Goal: Task Accomplishment & Management: Use online tool/utility

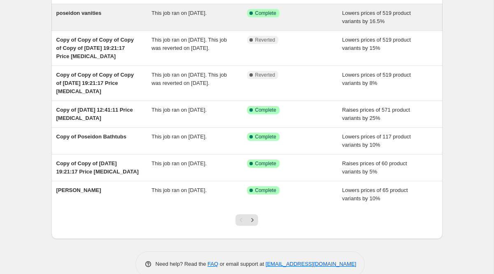
scroll to position [167, 0]
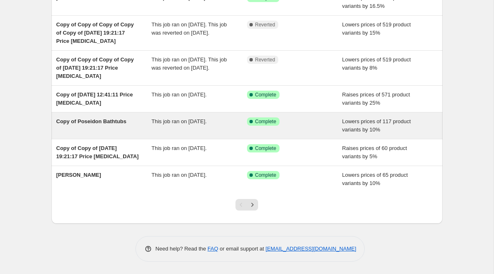
click at [239, 128] on div "This job ran on [DATE]." at bounding box center [200, 125] width 96 height 16
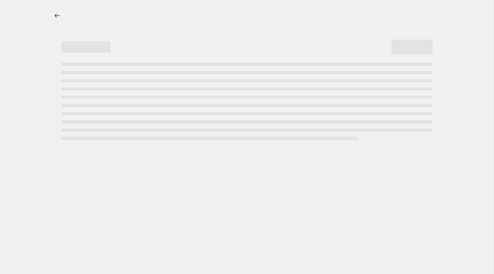
select select "percentage"
select select "pp"
select select "vendor"
select select "collection"
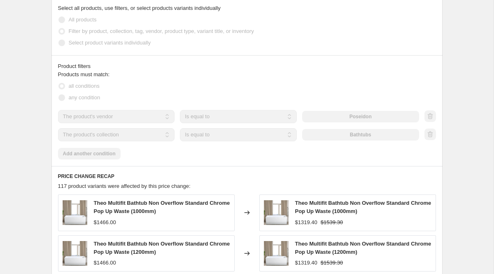
scroll to position [649, 0]
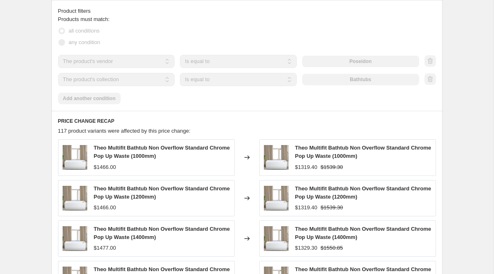
click at [133, 150] on span "Theo Multifit Bathtub Non Overflow Standard Chrome Pop Up Waste (1000mm)" at bounding box center [162, 152] width 136 height 14
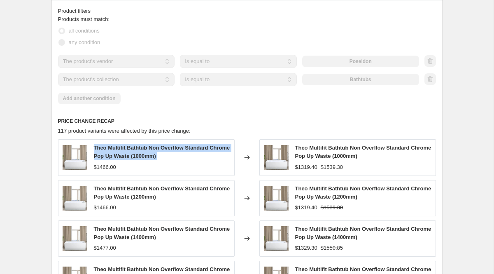
click at [133, 150] on span "Theo Multifit Bathtub Non Overflow Standard Chrome Pop Up Waste (1000mm)" at bounding box center [162, 152] width 136 height 14
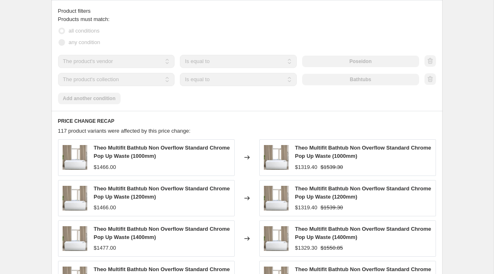
click at [308, 149] on span "Theo Multifit Bathtub Non Overflow Standard Chrome Pop Up Waste (1000mm)" at bounding box center [363, 152] width 136 height 14
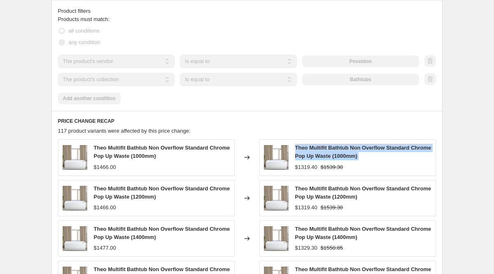
click at [308, 149] on span "Theo Multifit Bathtub Non Overflow Standard Chrome Pop Up Waste (1000mm)" at bounding box center [363, 152] width 136 height 14
copy span "Theo Multifit Bathtub Non Overflow Standard Chrome Pop Up Waste (1000mm)"
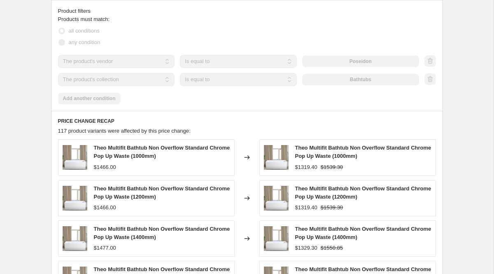
click at [254, 138] on div "PRICE CHANGE RECAP 117 product variants were affected by this price change: The…" at bounding box center [246, 237] width 391 height 252
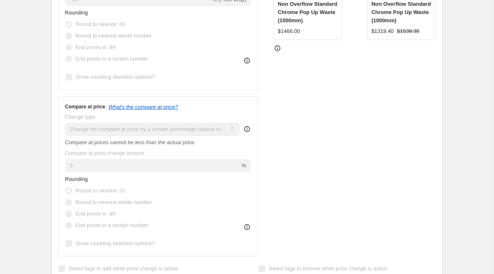
scroll to position [83, 0]
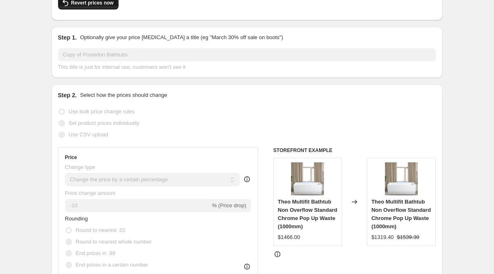
click at [104, 4] on span "Revert prices now" at bounding box center [92, 3] width 42 height 7
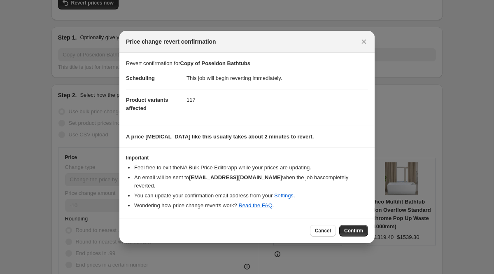
click at [357, 229] on span "Confirm" at bounding box center [353, 230] width 19 height 7
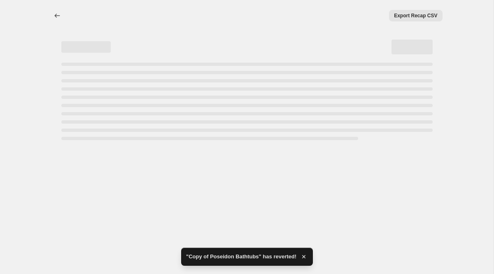
select select "percentage"
select select "pp"
select select "vendor"
select select "collection"
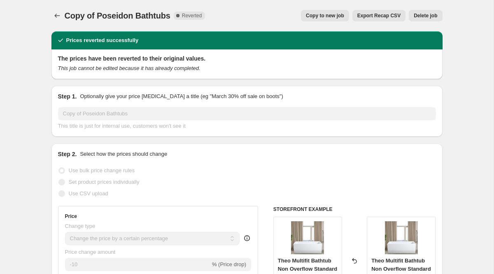
click at [316, 19] on span "Copy to new job" at bounding box center [325, 15] width 38 height 7
select select "percentage"
select select "pp"
select select "vendor"
select select "collection"
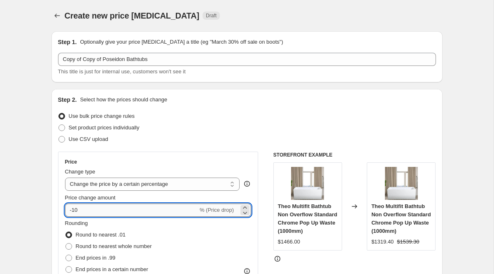
click at [104, 210] on input "-10" at bounding box center [131, 209] width 133 height 13
click at [384, 121] on div "Use bulk price change rules" at bounding box center [247, 116] width 378 height 12
click at [113, 216] on input "-15" at bounding box center [131, 209] width 133 height 13
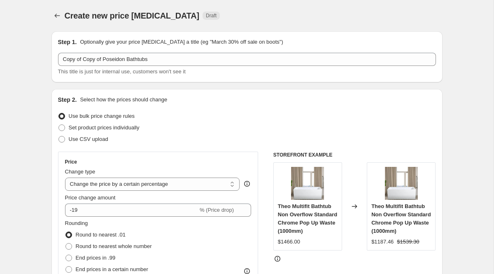
click at [414, 69] on div "This title is just for internal use, customers won't see it" at bounding box center [247, 72] width 378 height 8
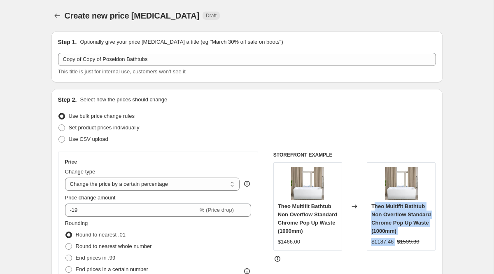
drag, startPoint x: 373, startPoint y: 207, endPoint x: 437, endPoint y: 233, distance: 68.9
drag, startPoint x: 430, startPoint y: 234, endPoint x: 369, endPoint y: 208, distance: 66.4
click at [369, 208] on div "Theo Multifit Bathtub Non Overflow Standard Chrome Pop Up Waste (1000mm) $1187.…" at bounding box center [401, 206] width 69 height 88
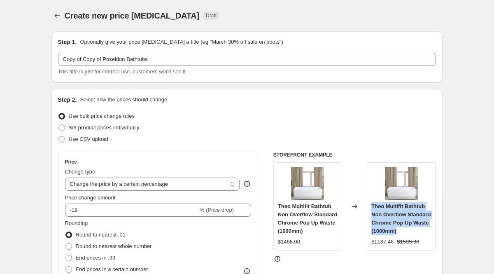
copy span "Theo Multifit Bathtub Non Overflow Standard Chrome Pop Up Waste (1000mm)"
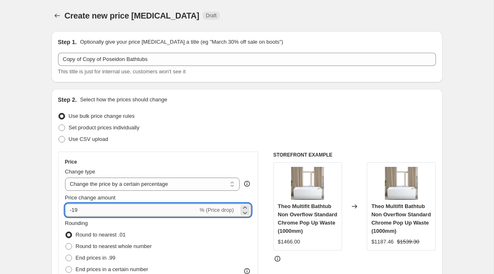
click at [117, 206] on input "-19" at bounding box center [131, 209] width 133 height 13
click at [136, 206] on input "-29" at bounding box center [131, 209] width 133 height 13
click at [139, 208] on input "-29" at bounding box center [131, 209] width 133 height 13
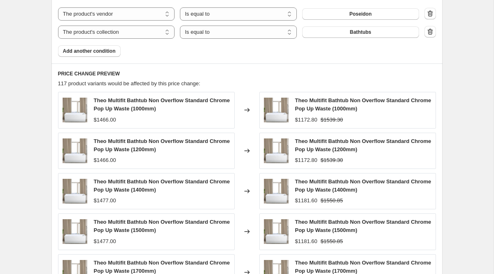
scroll to position [668, 0]
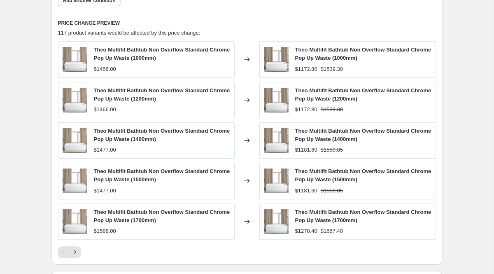
click at [297, 92] on span "Theo Multifit Bathtub Non Overflow Standard Chrome Pop Up Waste (1200mm)" at bounding box center [363, 94] width 136 height 14
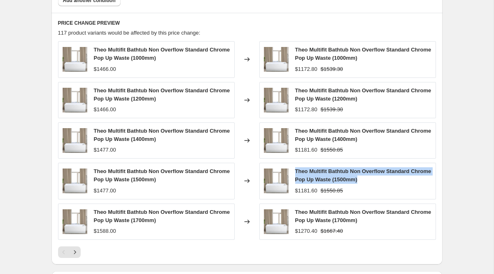
drag, startPoint x: 295, startPoint y: 172, endPoint x: 386, endPoint y: 180, distance: 91.4
click at [386, 180] on div "Theo Multifit Bathtub Non Overflow Standard Chrome Pop Up Waste (1500mm)" at bounding box center [363, 175] width 136 height 16
copy span "Theo Multifit Bathtub Non Overflow Standard Chrome Pop Up Waste (1500mm)"
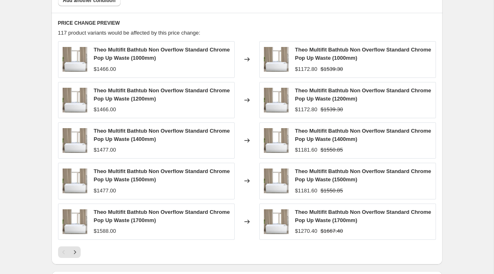
click at [234, 193] on div "Theo Multifit Bathtub Non Overflow Standard Chrome Pop Up Waste (1500mm) $1477.…" at bounding box center [146, 181] width 177 height 36
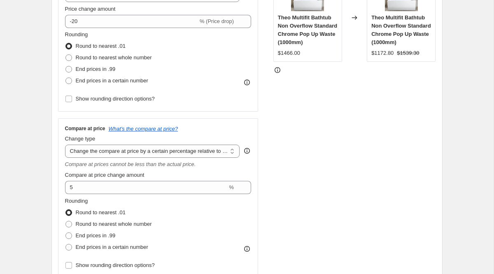
scroll to position [159, 0]
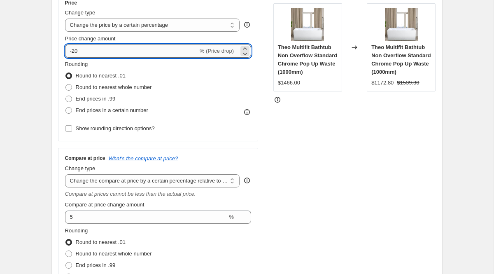
click at [82, 51] on input "-20" at bounding box center [131, 50] width 133 height 13
type input "-19"
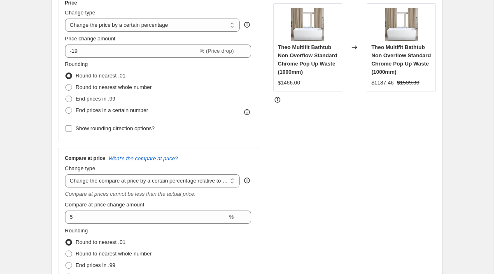
click at [380, 112] on div "STOREFRONT EXAMPLE Theo Multifit Bathtub Non Overflow Standard Chrome Pop Up Wa…" at bounding box center [354, 150] width 163 height 315
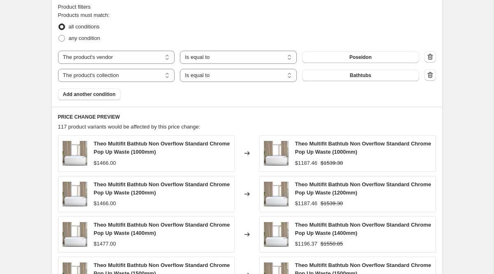
scroll to position [787, 0]
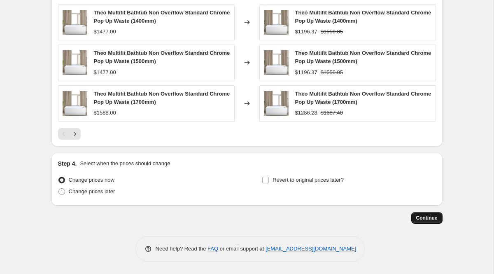
click at [432, 217] on span "Continue" at bounding box center [426, 218] width 21 height 7
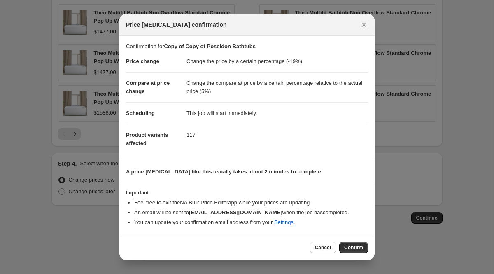
scroll to position [0, 0]
click at [346, 244] on button "Confirm" at bounding box center [353, 248] width 29 height 12
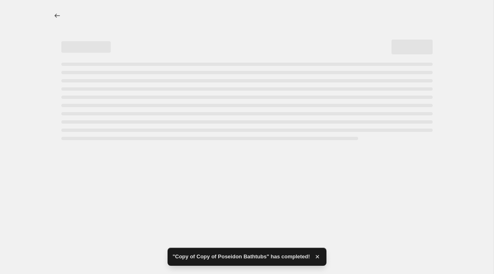
select select "percentage"
select select "pp"
select select "vendor"
select select "collection"
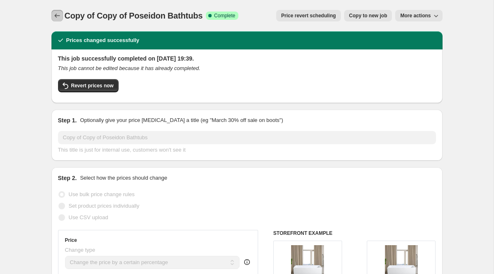
click at [60, 16] on icon "Price change jobs" at bounding box center [57, 16] width 8 height 8
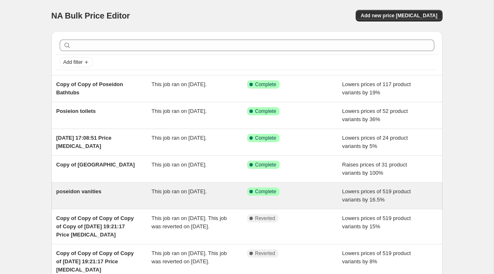
click at [232, 195] on div "This job ran on 1 August 2025." at bounding box center [200, 195] width 96 height 16
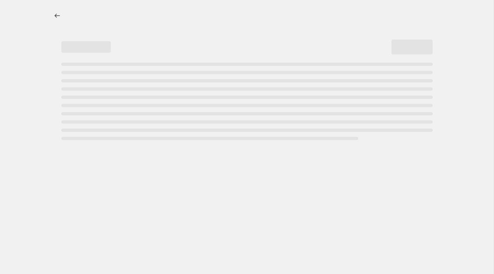
select select "percentage"
select select "pp"
select select "vendor"
select select "collection"
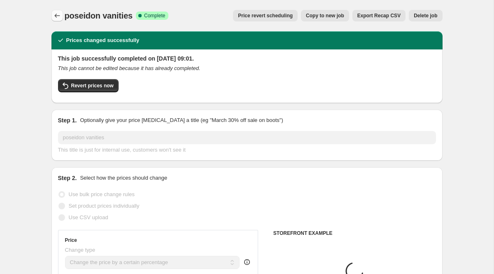
click at [55, 14] on icon "Price change jobs" at bounding box center [57, 16] width 8 height 8
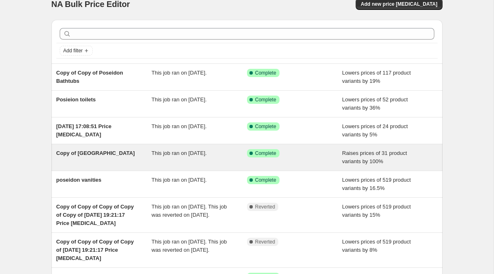
scroll to position [11, 0]
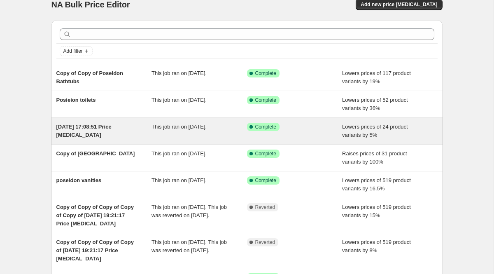
click at [138, 131] on div "3 Aug 2025, 17:08:51 Price change job" at bounding box center [104, 131] width 96 height 16
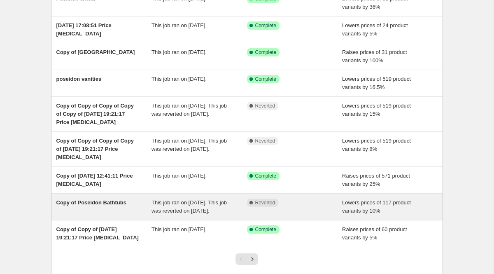
scroll to position [131, 0]
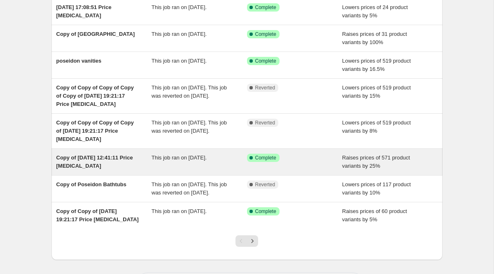
click at [98, 160] on span "Copy of 22 Jun 2025, 12:41:11 Price change job" at bounding box center [94, 161] width 77 height 14
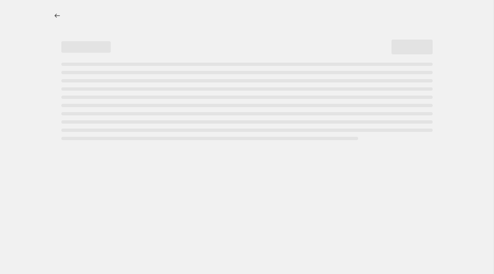
click at [98, 160] on div at bounding box center [247, 137] width 494 height 274
select select "percentage"
select select "pp"
select select "collection"
select select "not_equal"
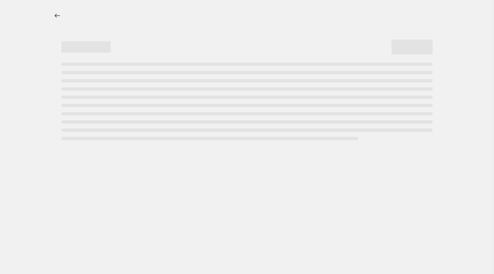
select select "vendor"
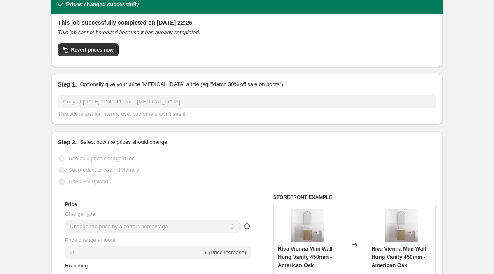
scroll to position [93, 0]
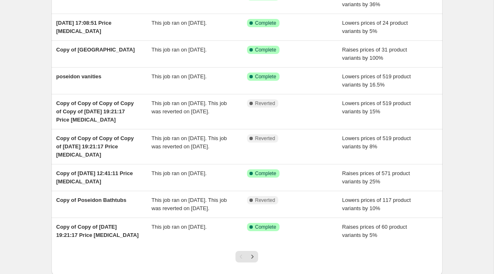
scroll to position [175, 0]
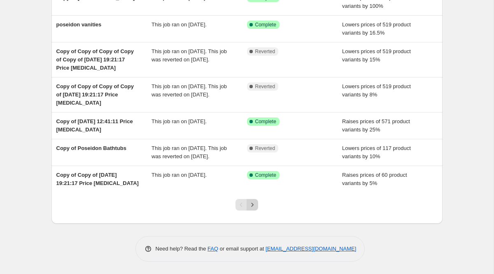
click at [250, 202] on icon "Next" at bounding box center [252, 205] width 8 height 8
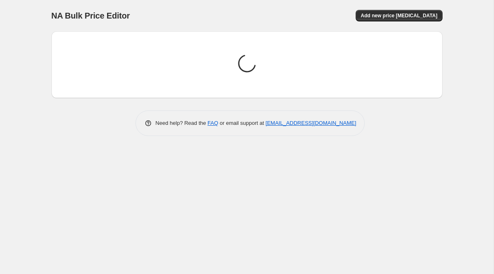
scroll to position [0, 0]
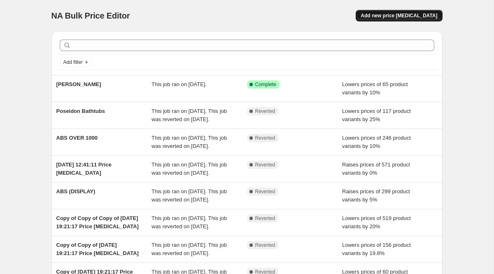
click at [399, 14] on span "Add new price change job" at bounding box center [399, 15] width 77 height 7
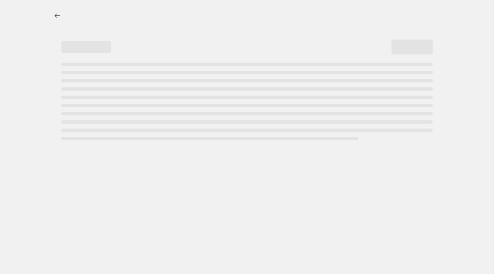
select select "percentage"
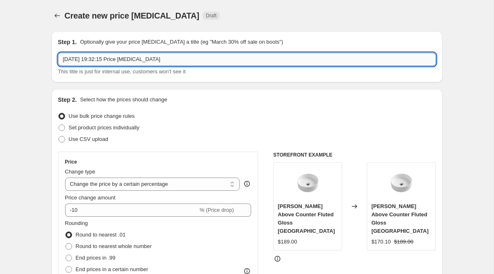
click at [159, 58] on input "20 Aug 2025, 19:32:15 Price change job" at bounding box center [247, 59] width 378 height 13
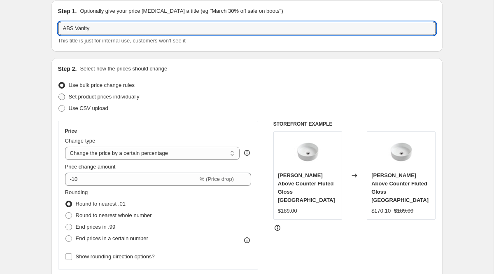
scroll to position [43, 0]
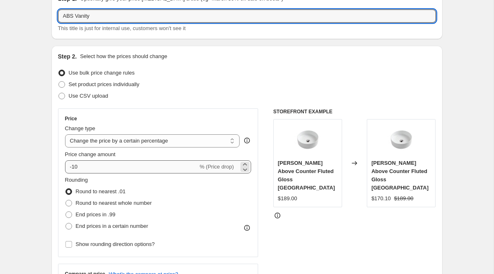
type input "ABS Vanity"
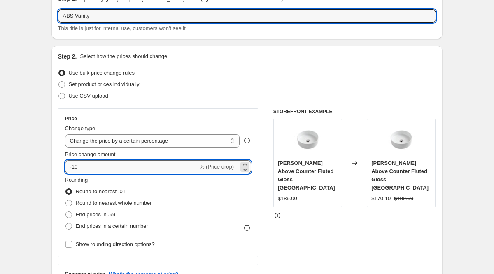
click at [118, 163] on input "-10" at bounding box center [131, 166] width 133 height 13
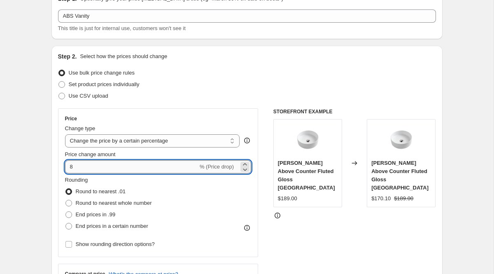
type input "9"
click at [152, 168] on input "9" at bounding box center [127, 166] width 124 height 13
type input "0"
type input "-11"
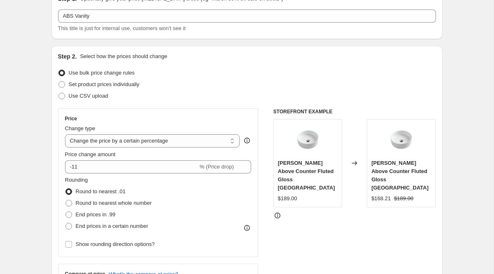
click at [341, 252] on div "STOREFRONT EXAMPLE Cora Above Counter Fluted Gloss White Circle Basin $189.00 C…" at bounding box center [354, 209] width 163 height 202
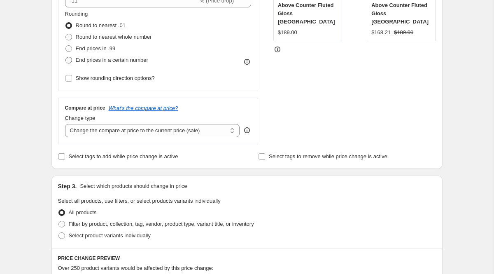
scroll to position [255, 0]
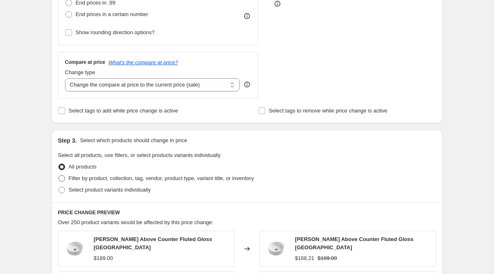
click at [115, 178] on span "Filter by product, collection, tag, vendor, product type, variant title, or inv…" at bounding box center [161, 178] width 185 height 6
click at [59, 175] on input "Filter by product, collection, tag, vendor, product type, variant title, or inv…" at bounding box center [58, 175] width 0 height 0
radio input "true"
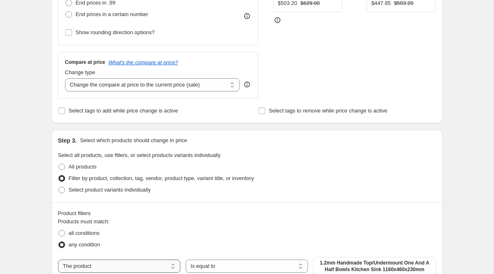
click at [96, 264] on select "The product The product's collection The product's tag The product's vendor The…" at bounding box center [119, 265] width 122 height 13
select select "collection"
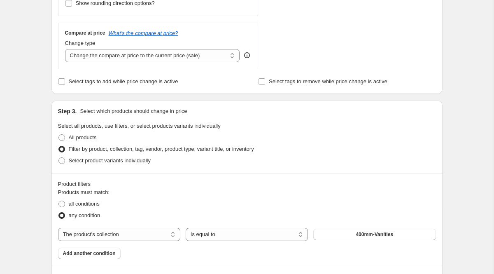
scroll to position [304, 0]
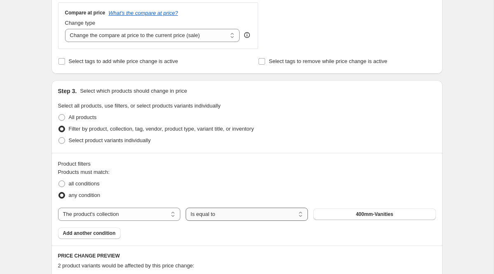
click at [223, 214] on select "Is equal to Is not equal to" at bounding box center [247, 214] width 122 height 13
click at [367, 217] on span "400mm-Vanities" at bounding box center [374, 214] width 37 height 7
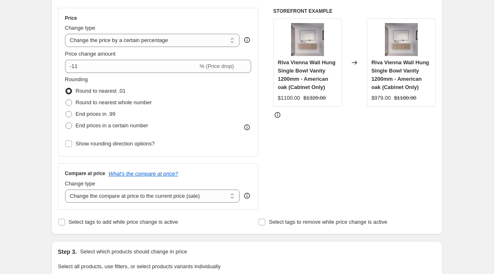
scroll to position [137, 0]
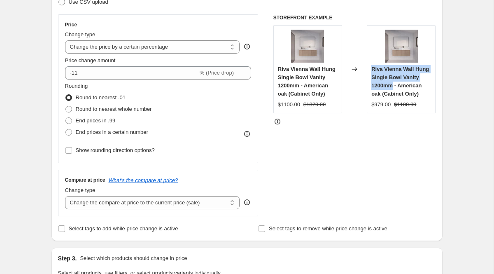
drag, startPoint x: 371, startPoint y: 69, endPoint x: 395, endPoint y: 86, distance: 29.7
click at [395, 86] on div "Riva Vienna Wall Hung Single Bowl Vanity 1200mm - American oak (Cabinet Only) $…" at bounding box center [401, 69] width 69 height 88
copy span "Riva Vienna Wall Hung Single Bowl Vanity 1200mm"
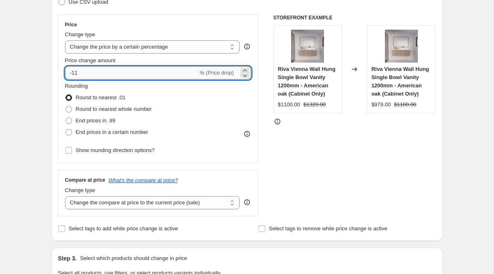
click at [135, 78] on input "-11" at bounding box center [131, 72] width 133 height 13
click at [312, 126] on div "STOREFRONT EXAMPLE Riva Vienna Wall Hung Single Bowl Vanity 1200mm - American o…" at bounding box center [354, 115] width 163 height 202
click at [83, 73] on input "-13" at bounding box center [131, 72] width 133 height 13
click at [279, 128] on div "STOREFRONT EXAMPLE Riva Vienna Wall Hung Single Bowl Vanity 1200mm - American o…" at bounding box center [354, 115] width 163 height 202
click at [145, 66] on input "-14" at bounding box center [131, 72] width 133 height 13
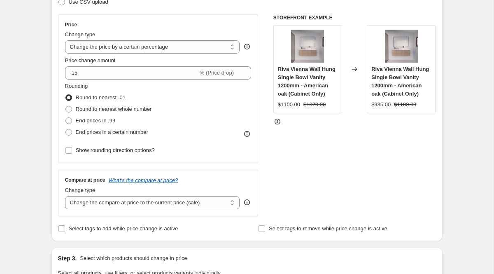
click at [302, 134] on div "STOREFRONT EXAMPLE Riva Vienna Wall Hung Single Bowl Vanity 1200mm - American o…" at bounding box center [354, 115] width 163 height 202
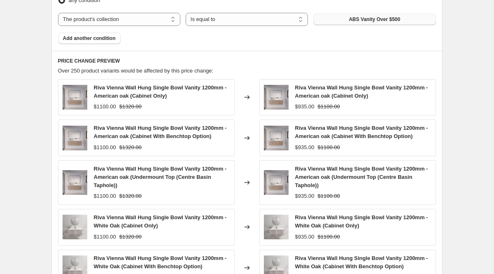
scroll to position [498, 0]
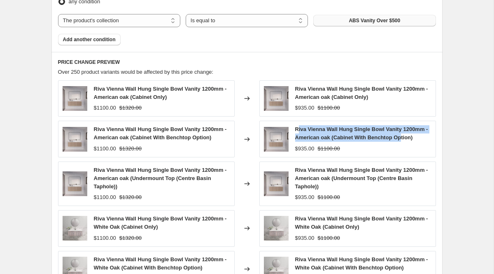
drag, startPoint x: 297, startPoint y: 133, endPoint x: 407, endPoint y: 134, distance: 110.0
click at [407, 134] on div "Riva Vienna Wall Hung Single Bowl Vanity 1200mm - American oak (Cabinet With Be…" at bounding box center [363, 133] width 136 height 16
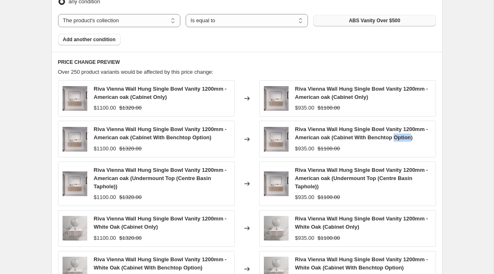
click at [407, 134] on div "Riva Vienna Wall Hung Single Bowl Vanity 1200mm - American oak (Cabinet With Be…" at bounding box center [363, 133] width 136 height 16
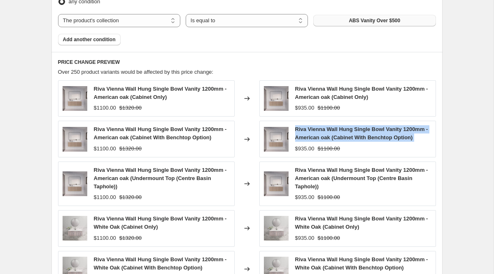
click at [407, 134] on div "Riva Vienna Wall Hung Single Bowl Vanity 1200mm - American oak (Cabinet With Be…" at bounding box center [363, 133] width 136 height 16
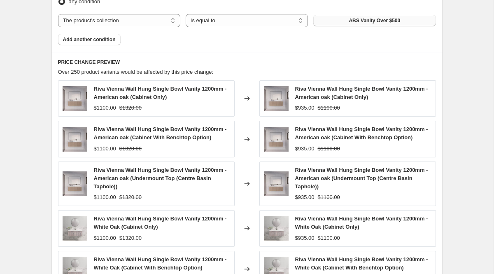
click at [179, 133] on div "Riva Vienna Wall Hung Single Bowl Vanity 1200mm - American oak (Cabinet With Be…" at bounding box center [162, 133] width 136 height 16
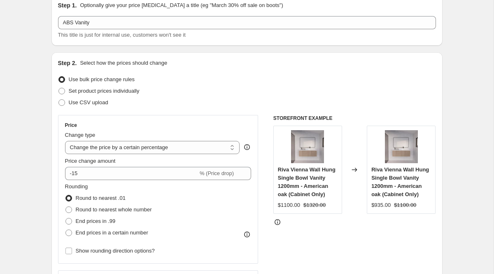
scroll to position [0, 0]
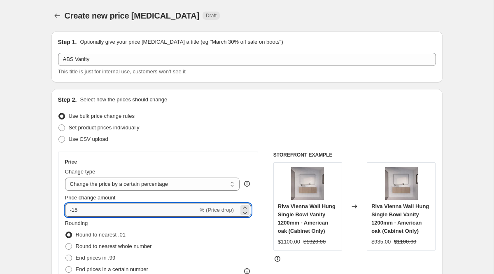
click at [96, 209] on input "-15" at bounding box center [131, 209] width 133 height 13
type input "-1"
click at [232, 229] on div "Rounding Round to nearest .01 Round to nearest whole number End prices in .99 E…" at bounding box center [158, 247] width 187 height 56
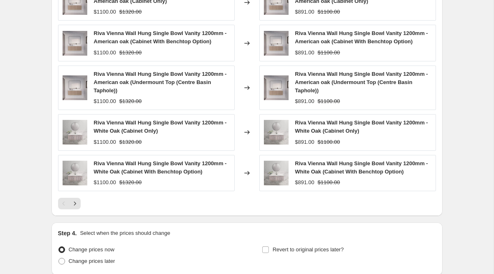
scroll to position [594, 0]
click at [336, 171] on span "Riva Vienna Wall Hung Single Bowl Vanity 1200mm - White Oak (Cabinet With Bench…" at bounding box center [361, 167] width 133 height 14
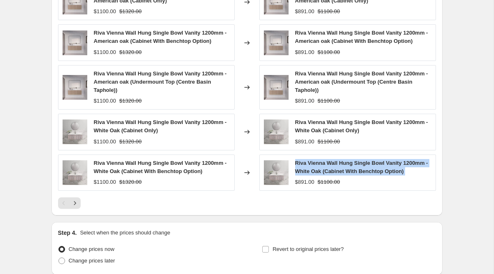
click at [336, 171] on span "Riva Vienna Wall Hung Single Bowl Vanity 1200mm - White Oak (Cabinet With Bench…" at bounding box center [361, 167] width 133 height 14
copy span "Riva Vienna Wall Hung Single Bowl Vanity 1200mm - White Oak (Cabinet With Bench…"
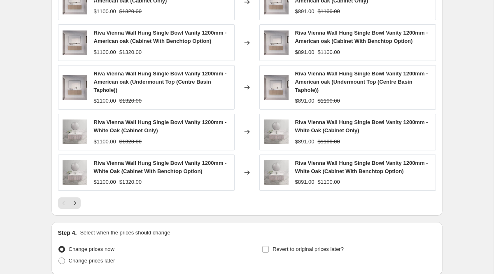
click at [250, 193] on div "Riva Vienna Wall Hung Single Bowl Vanity 1200mm - American oak (Cabinet Only) $…" at bounding box center [247, 96] width 378 height 225
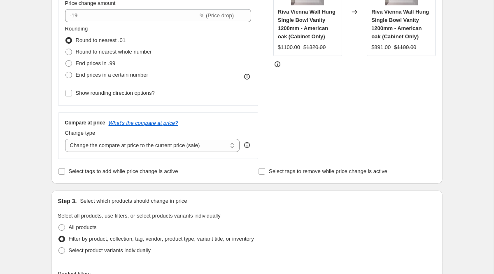
scroll to position [160, 0]
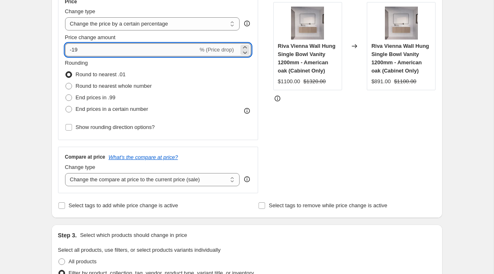
click at [108, 52] on input "-19" at bounding box center [131, 49] width 133 height 13
type input "-1"
click at [374, 94] on div "STOREFRONT EXAMPLE Riva Vienna Wall Hung Single Bowl Vanity 1200mm - American o…" at bounding box center [354, 92] width 163 height 202
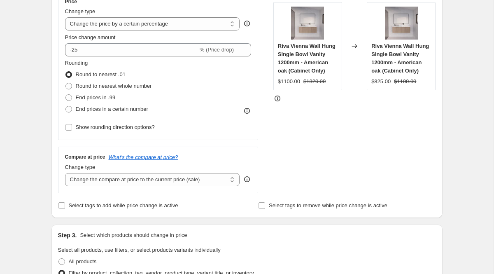
click at [155, 41] on div "Price change amount" at bounding box center [158, 37] width 187 height 8
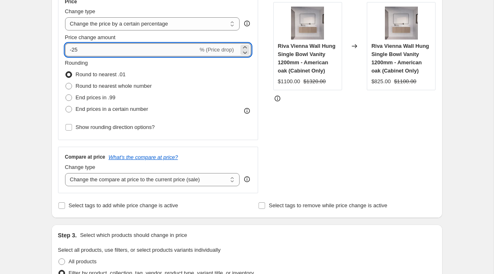
click at [146, 49] on input "-25" at bounding box center [131, 49] width 133 height 13
type input "-2"
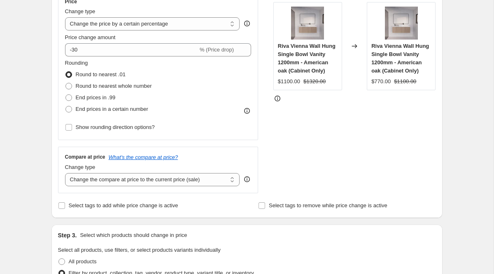
click at [346, 123] on div "STOREFRONT EXAMPLE Riva Vienna Wall Hung Single Bowl Vanity 1200mm - American o…" at bounding box center [354, 92] width 163 height 202
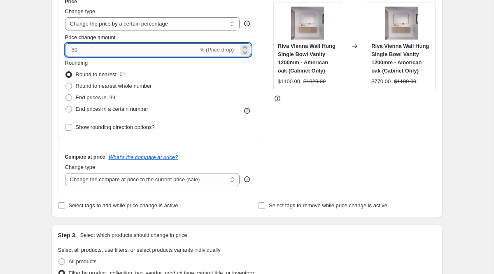
click at [129, 54] on input "-30" at bounding box center [131, 49] width 133 height 13
type input "-3"
click at [342, 79] on div "Changed to" at bounding box center [354, 46] width 25 height 88
click at [166, 53] on input "-39" at bounding box center [131, 49] width 133 height 13
type input "-3"
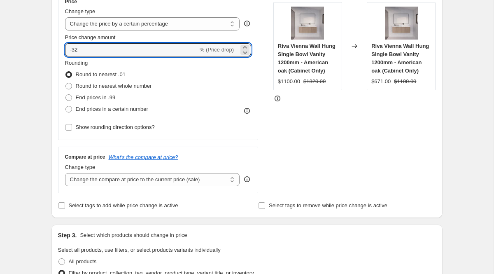
click at [378, 110] on div "STOREFRONT EXAMPLE Riva Vienna Wall Hung Single Bowl Vanity 1200mm - American o…" at bounding box center [354, 92] width 163 height 202
click at [164, 54] on input "-32" at bounding box center [131, 49] width 133 height 13
type input "-3"
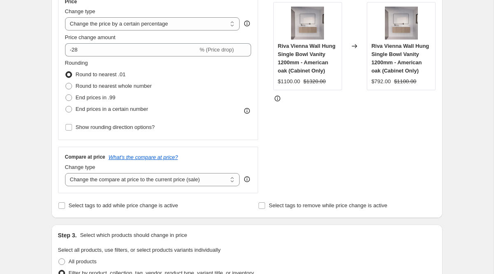
click at [374, 100] on div at bounding box center [354, 98] width 163 height 8
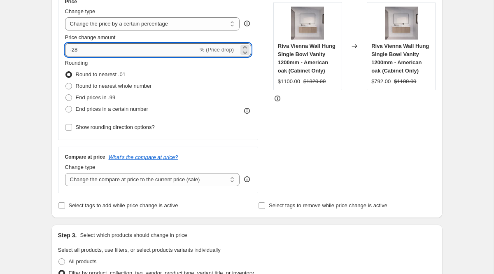
click at [138, 54] on input "-28" at bounding box center [131, 49] width 133 height 13
click at [320, 102] on div at bounding box center [354, 98] width 163 height 8
click at [115, 51] on input "-27" at bounding box center [131, 49] width 133 height 13
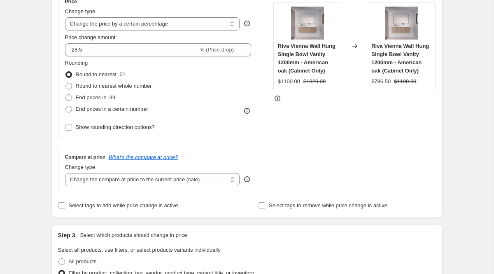
click at [390, 90] on div "STOREFRONT EXAMPLE Riva Vienna Wall Hung Single Bowl Vanity 1200mm - American o…" at bounding box center [354, 92] width 163 height 202
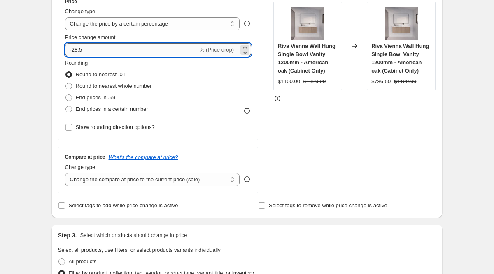
click at [118, 48] on input "-28.5" at bounding box center [131, 49] width 133 height 13
click at [284, 109] on div "STOREFRONT EXAMPLE Riva Vienna Wall Hung Single Bowl Vanity 1200mm - American o…" at bounding box center [354, 92] width 163 height 202
click at [140, 51] on input "-28.8" at bounding box center [131, 49] width 133 height 13
click at [383, 116] on div "STOREFRONT EXAMPLE Riva Vienna Wall Hung Single Bowl Vanity 1200mm - American o…" at bounding box center [354, 92] width 163 height 202
click at [151, 51] on input "-28.9" at bounding box center [131, 49] width 133 height 13
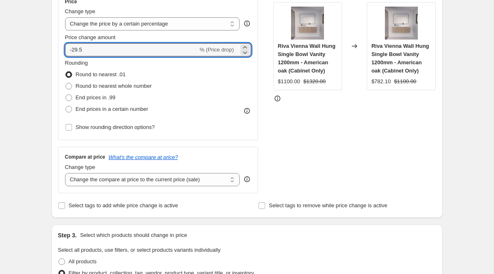
click at [318, 70] on span "Riva Vienna Wall Hung Single Bowl Vanity 1200mm - American oak (Cabinet Only)" at bounding box center [307, 58] width 58 height 31
click at [180, 54] on input "-29.5" at bounding box center [131, 49] width 133 height 13
click at [395, 112] on div "STOREFRONT EXAMPLE Riva Vienna Wall Hung Single Bowl Vanity 1200mm - American o…" at bounding box center [354, 92] width 163 height 202
click at [146, 51] on input "-29.2" at bounding box center [131, 49] width 133 height 13
click at [326, 112] on div "STOREFRONT EXAMPLE Riva Vienna Wall Hung Single Bowl Vanity 1200mm - American o…" at bounding box center [354, 92] width 163 height 202
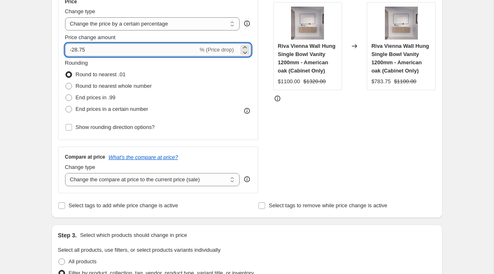
click at [105, 52] on input "-28.75" at bounding box center [131, 49] width 133 height 13
click at [274, 121] on div "STOREFRONT EXAMPLE Riva Vienna Wall Hung Single Bowl Vanity 1200mm - American o…" at bounding box center [354, 92] width 163 height 202
click at [119, 55] on input "-28.8" at bounding box center [131, 49] width 133 height 13
click at [272, 106] on div "Price Change type Change the price to a certain amount Change the price by a ce…" at bounding box center [247, 92] width 378 height 202
click at [147, 50] on input "-28.900" at bounding box center [131, 49] width 133 height 13
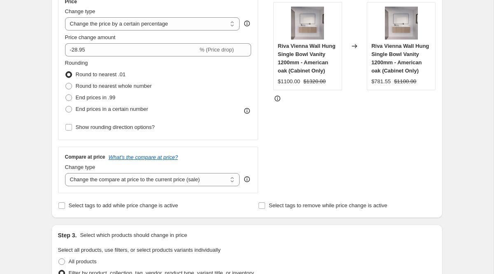
click at [277, 124] on div "STOREFRONT EXAMPLE Riva Vienna Wall Hung Single Bowl Vanity 1200mm - American o…" at bounding box center [354, 92] width 163 height 202
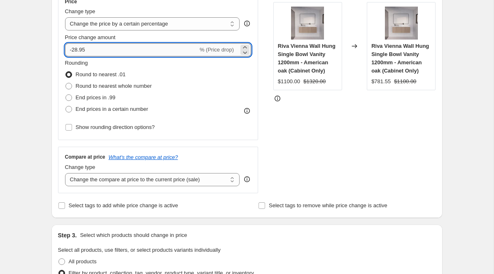
click at [105, 54] on input "-28.95" at bounding box center [131, 49] width 133 height 13
click at [338, 116] on div "STOREFRONT EXAMPLE Riva Vienna Wall Hung Single Bowl Vanity 1200mm - American o…" at bounding box center [354, 92] width 163 height 202
click at [161, 56] on input "-28.98" at bounding box center [131, 49] width 133 height 13
click at [365, 133] on div "STOREFRONT EXAMPLE Riva Vienna Wall Hung Single Bowl Vanity 1200mm - American o…" at bounding box center [354, 92] width 163 height 202
click at [138, 46] on input "-28.996" at bounding box center [131, 49] width 133 height 13
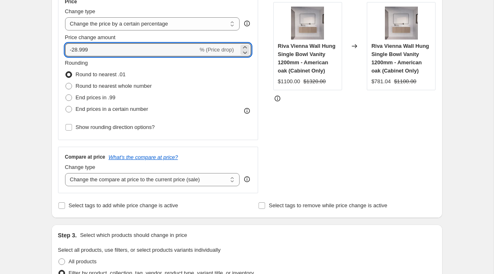
click at [360, 126] on div "STOREFRONT EXAMPLE Riva Vienna Wall Hung Single Bowl Vanity 1200mm - American o…" at bounding box center [354, 92] width 163 height 202
click at [164, 52] on input "-28.999" at bounding box center [131, 49] width 133 height 13
click at [295, 95] on div at bounding box center [354, 98] width 163 height 8
click at [158, 52] on input "-28.99999" at bounding box center [131, 49] width 133 height 13
click at [385, 115] on div "STOREFRONT EXAMPLE Riva Vienna Wall Hung Single Bowl Vanity 1200mm - American o…" at bounding box center [354, 92] width 163 height 202
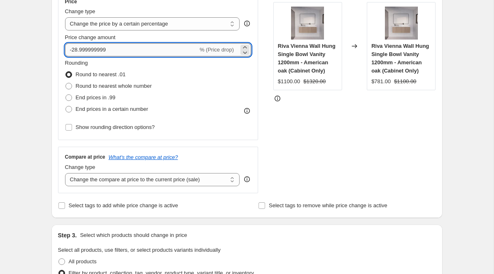
click at [139, 49] on input "-28.999999999" at bounding box center [131, 49] width 133 height 13
click at [440, 127] on div "Step 2. Select how the prices should change Use bulk price change rules Set pro…" at bounding box center [246, 73] width 391 height 289
click at [133, 49] on input "-28" at bounding box center [131, 49] width 133 height 13
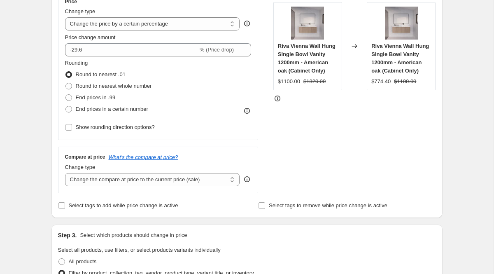
click at [280, 86] on div "Riva Vienna Wall Hung Single Bowl Vanity 1200mm - American oak (Cabinet Only) $…" at bounding box center [307, 46] width 69 height 88
click at [150, 56] on div "Price Change type Change the price to a certain amount Change the price by a ce…" at bounding box center [158, 65] width 187 height 135
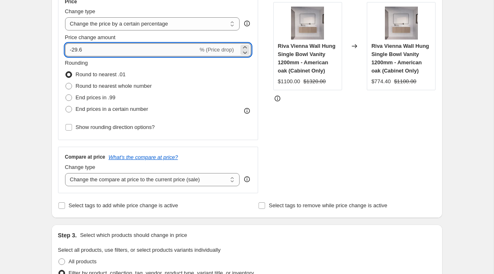
click at [133, 53] on input "-29.6" at bounding box center [131, 49] width 133 height 13
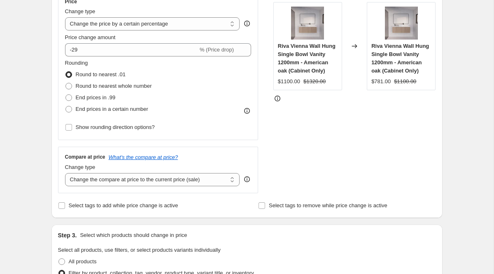
click at [417, 150] on div "STOREFRONT EXAMPLE Riva Vienna Wall Hung Single Bowl Vanity 1200mm - American o…" at bounding box center [354, 92] width 163 height 202
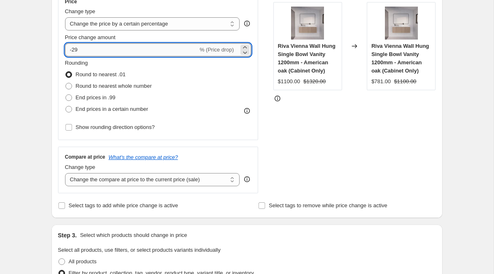
click at [121, 51] on input "-29" at bounding box center [131, 49] width 133 height 13
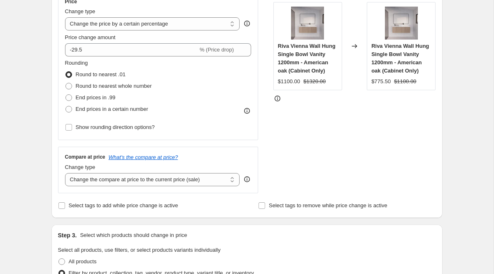
click at [353, 93] on div "STOREFRONT EXAMPLE Riva Vienna Wall Hung Single Bowl Vanity 1200mm - American o…" at bounding box center [354, 92] width 163 height 202
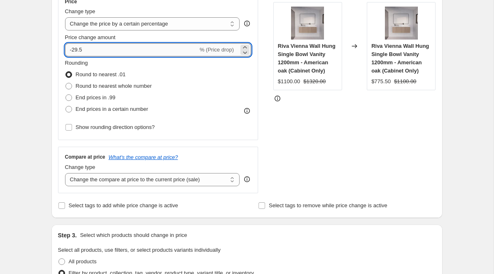
click at [153, 52] on input "-29.5" at bounding box center [131, 49] width 133 height 13
click at [343, 126] on div "STOREFRONT EXAMPLE Riva Vienna Wall Hung Single Bowl Vanity 1200mm - American o…" at bounding box center [354, 92] width 163 height 202
click at [124, 54] on input "-29" at bounding box center [131, 49] width 133 height 13
click at [339, 147] on div "STOREFRONT EXAMPLE Riva Vienna Wall Hung Single Bowl Vanity 1200mm - American o…" at bounding box center [354, 92] width 163 height 202
click at [115, 51] on input "-29.1" at bounding box center [131, 49] width 133 height 13
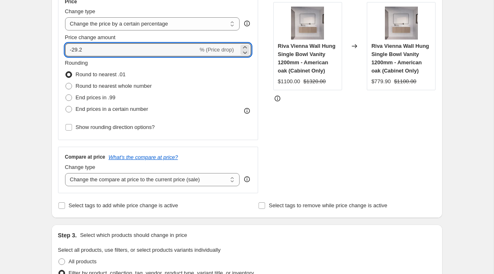
click at [297, 187] on div "STOREFRONT EXAMPLE Riva Vienna Wall Hung Single Bowl Vanity 1200mm - American o…" at bounding box center [354, 92] width 163 height 202
click at [86, 49] on input "-29.2" at bounding box center [131, 49] width 133 height 13
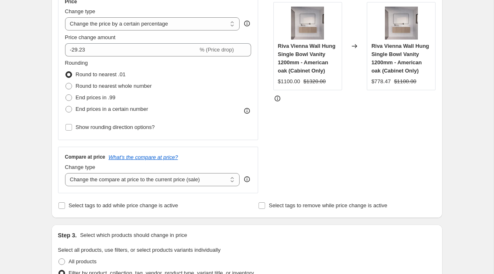
click at [373, 169] on div "STOREFRONT EXAMPLE Riva Vienna Wall Hung Single Bowl Vanity 1200mm - American o…" at bounding box center [354, 92] width 163 height 202
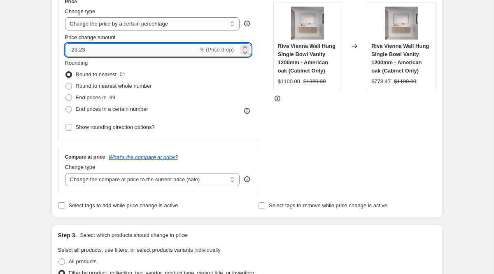
click at [130, 51] on input "-29.23" at bounding box center [131, 49] width 133 height 13
type input "-29.255"
click at [339, 137] on div "STOREFRONT EXAMPLE Riva Vienna Wall Hung Single Bowl Vanity 1200mm - American o…" at bounding box center [354, 92] width 163 height 202
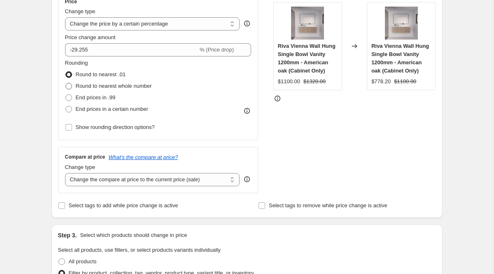
click at [98, 85] on span "Round to nearest whole number" at bounding box center [114, 86] width 76 height 6
click at [66, 83] on input "Round to nearest whole number" at bounding box center [65, 83] width 0 height 0
radio input "true"
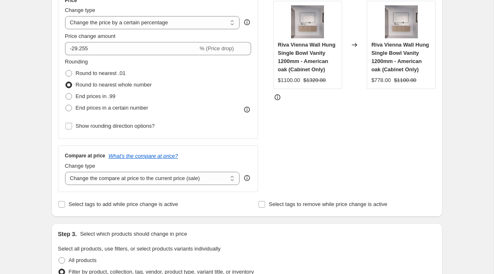
scroll to position [163, 0]
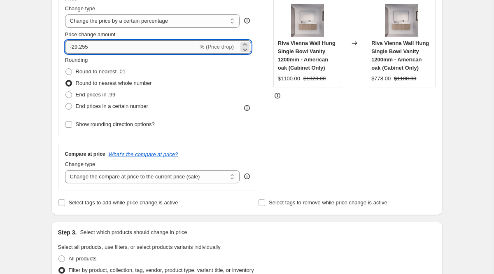
click at [144, 44] on input "-29.255" at bounding box center [131, 46] width 133 height 13
click at [325, 122] on div "STOREFRONT EXAMPLE Riva Vienna Wall Hung Single Bowl Vanity 1200mm - American o…" at bounding box center [354, 89] width 163 height 202
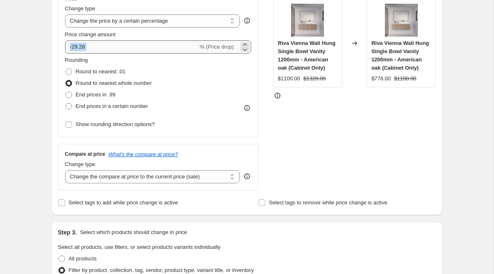
click at [134, 53] on div "Price Change type Change the price to a certain amount Change the price by a ce…" at bounding box center [158, 62] width 187 height 135
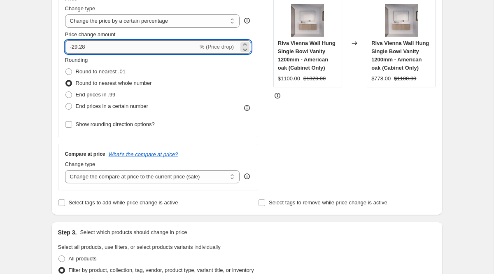
click at [131, 51] on input "-29.28" at bounding box center [131, 46] width 133 height 13
click at [299, 103] on div "STOREFRONT EXAMPLE Riva Vienna Wall Hung Single Bowl Vanity 1200mm - American o…" at bounding box center [354, 89] width 163 height 202
click at [112, 48] on input "-29.299" at bounding box center [131, 46] width 133 height 13
click at [319, 128] on div "STOREFRONT EXAMPLE Riva Vienna Wall Hung Single Bowl Vanity 1200mm - American o…" at bounding box center [354, 89] width 163 height 202
click at [92, 48] on input "-29.4" at bounding box center [131, 46] width 133 height 13
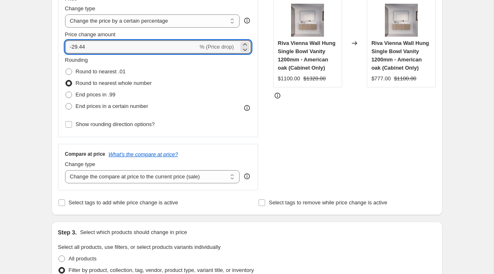
click at [374, 161] on div "STOREFRONT EXAMPLE Riva Vienna Wall Hung Single Bowl Vanity 1200mm - American o…" at bounding box center [354, 89] width 163 height 202
click at [139, 50] on input "-29.44" at bounding box center [131, 46] width 133 height 13
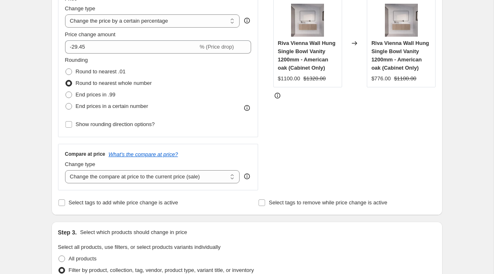
click at [325, 125] on div "STOREFRONT EXAMPLE Riva Vienna Wall Hung Single Bowl Vanity 1200mm - American o…" at bounding box center [354, 89] width 163 height 202
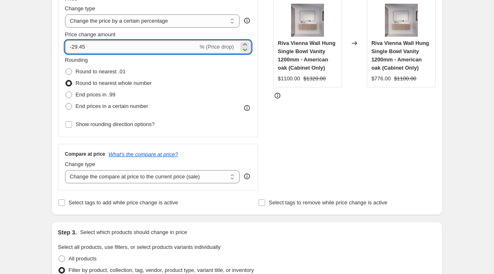
click at [149, 44] on input "-29.45" at bounding box center [131, 46] width 133 height 13
click at [280, 128] on div "STOREFRONT EXAMPLE Riva Vienna Wall Hung Single Bowl Vanity 1200mm - American o…" at bounding box center [354, 89] width 163 height 202
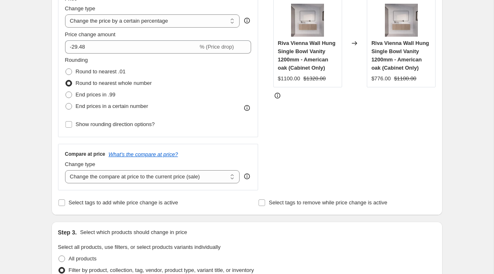
click at [118, 54] on div "Price Change type Change the price to a certain amount Change the price by a ce…" at bounding box center [158, 62] width 187 height 135
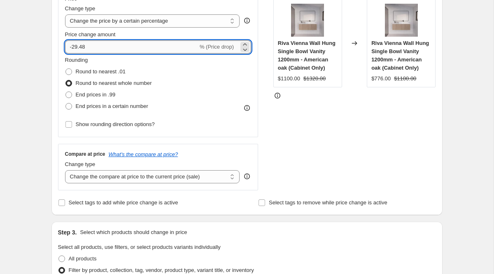
click at [117, 52] on input "-29.48" at bounding box center [131, 46] width 133 height 13
click at [292, 96] on div at bounding box center [354, 95] width 163 height 8
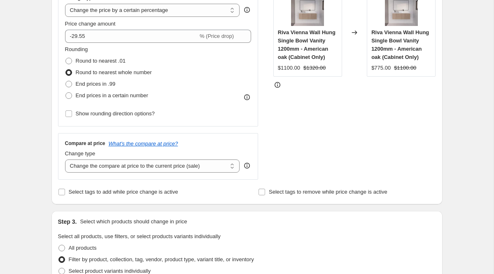
scroll to position [173, 0]
click at [379, 34] on span "Riva Vienna Wall Hung Single Bowl Vanity 1200mm - American oak (Cabinet Only)" at bounding box center [400, 45] width 58 height 31
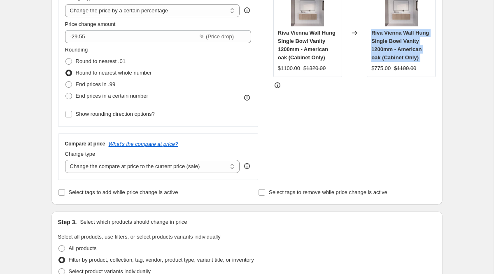
click at [379, 34] on span "Riva Vienna Wall Hung Single Bowl Vanity 1200mm - American oak (Cabinet Only)" at bounding box center [400, 45] width 58 height 31
copy span "Riva Vienna Wall Hung Single Bowl Vanity 1200mm - American oak (Cabinet Only)"
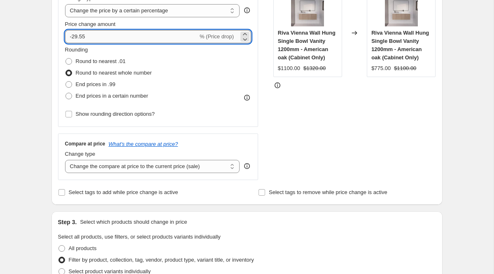
click at [114, 37] on input "-29.55" at bounding box center [131, 36] width 133 height 13
click at [357, 132] on div "STOREFRONT EXAMPLE Riva Vienna Wall Hung Single Bowl Vanity 1200mm - American o…" at bounding box center [354, 79] width 163 height 202
click at [143, 40] on input "-28" at bounding box center [131, 36] width 133 height 13
type input "-28.88"
click at [370, 87] on div at bounding box center [354, 85] width 163 height 8
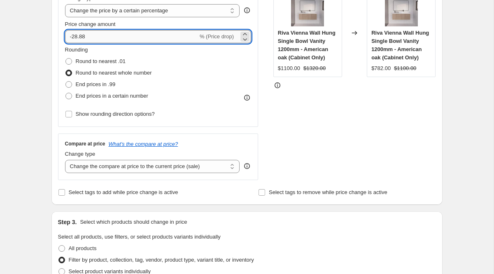
click at [169, 35] on input "-28.88" at bounding box center [131, 36] width 133 height 13
click at [287, 150] on div "STOREFRONT EXAMPLE Riva Vienna Wall Hung Single Bowl Vanity 1200mm - American o…" at bounding box center [354, 79] width 163 height 202
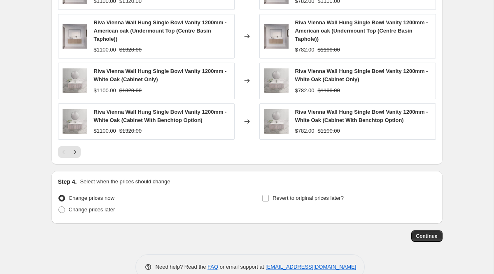
scroll to position [664, 0]
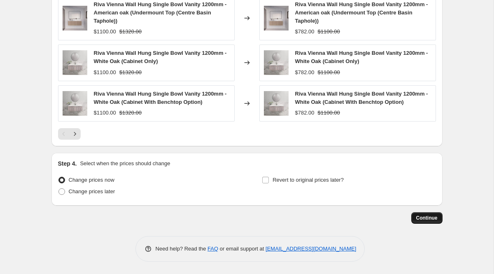
click at [425, 221] on span "Continue" at bounding box center [426, 218] width 21 height 7
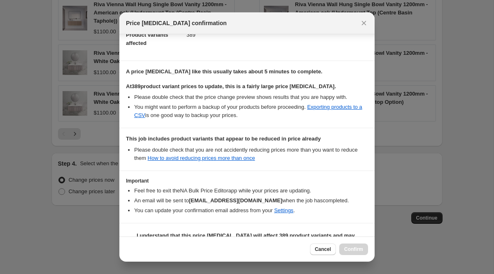
scroll to position [118, 0]
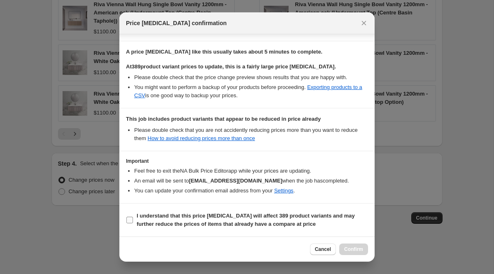
click at [251, 223] on b "I understand that this price change job will affect 389 product variants and ma…" at bounding box center [246, 220] width 218 height 14
click at [133, 223] on input "I understand that this price change job will affect 389 product variants and ma…" at bounding box center [129, 220] width 7 height 7
checkbox input "true"
click at [356, 250] on span "Confirm" at bounding box center [353, 249] width 19 height 7
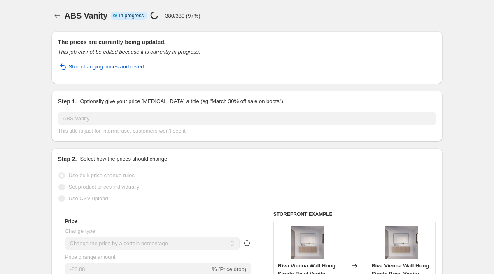
select select "percentage"
select select "collection"
